Goal: Navigation & Orientation: Find specific page/section

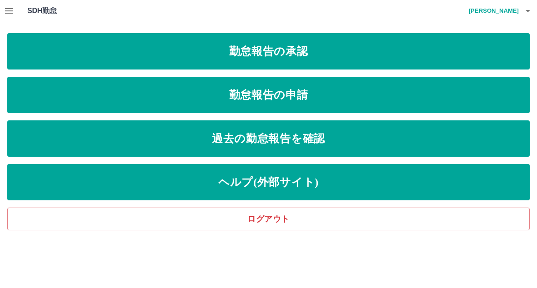
click at [10, 16] on icon "button" at bounding box center [9, 10] width 11 height 11
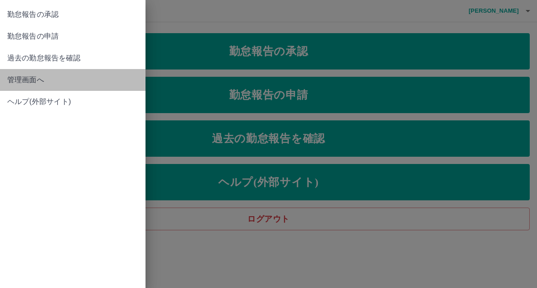
click at [25, 83] on span "管理画面へ" at bounding box center [72, 80] width 131 height 11
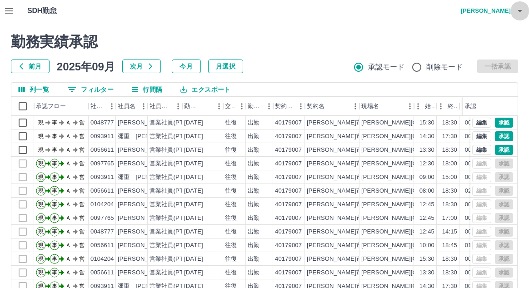
click at [518, 12] on icon "button" at bounding box center [520, 10] width 11 height 11
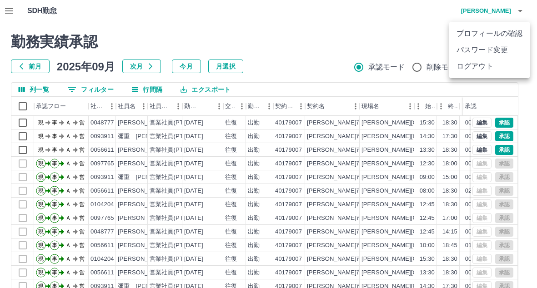
click at [479, 66] on li "ログアウト" at bounding box center [489, 66] width 80 height 16
